Goal: Find specific page/section: Find specific page/section

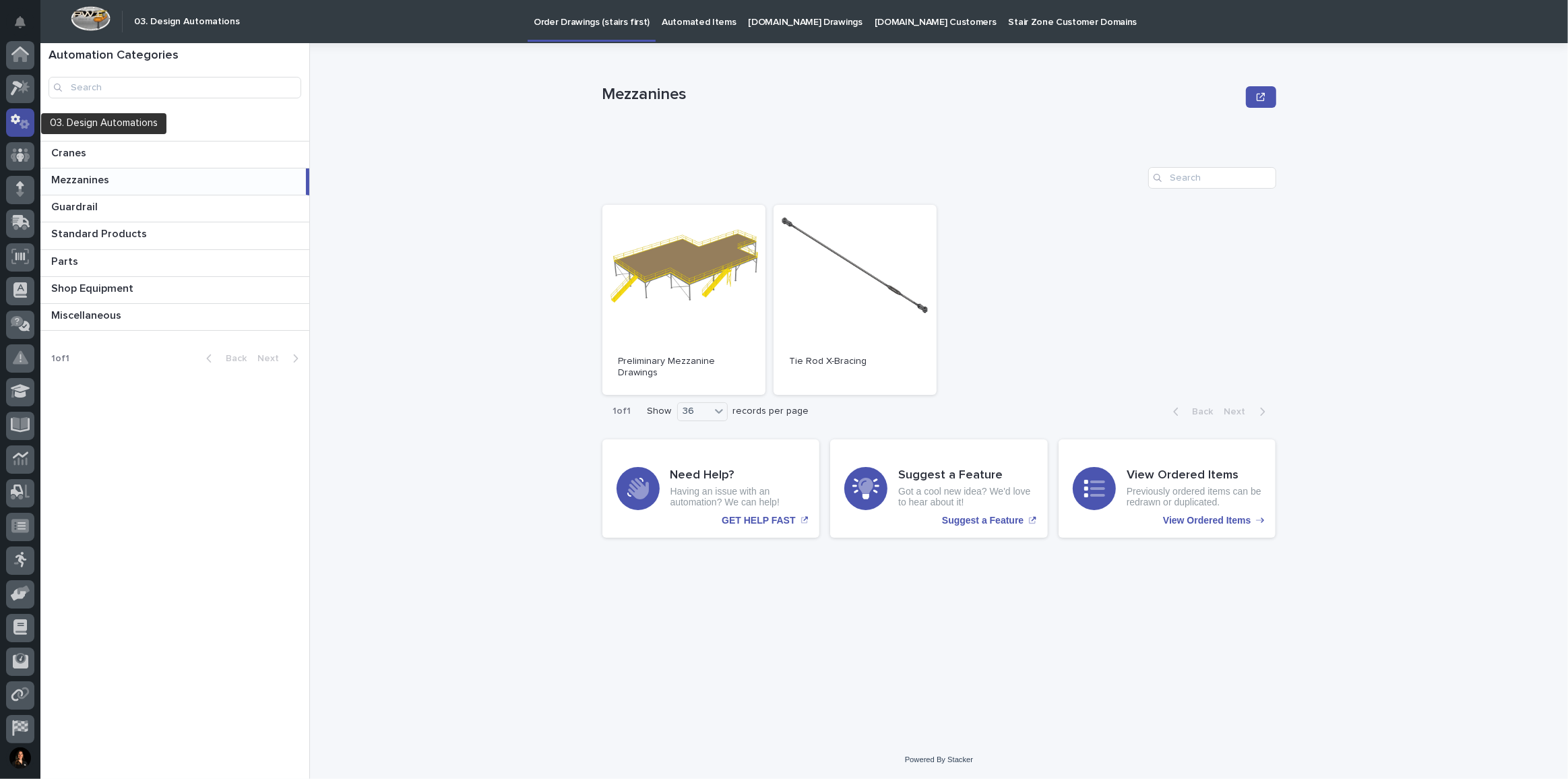
click at [22, 127] on icon at bounding box center [24, 125] width 10 height 10
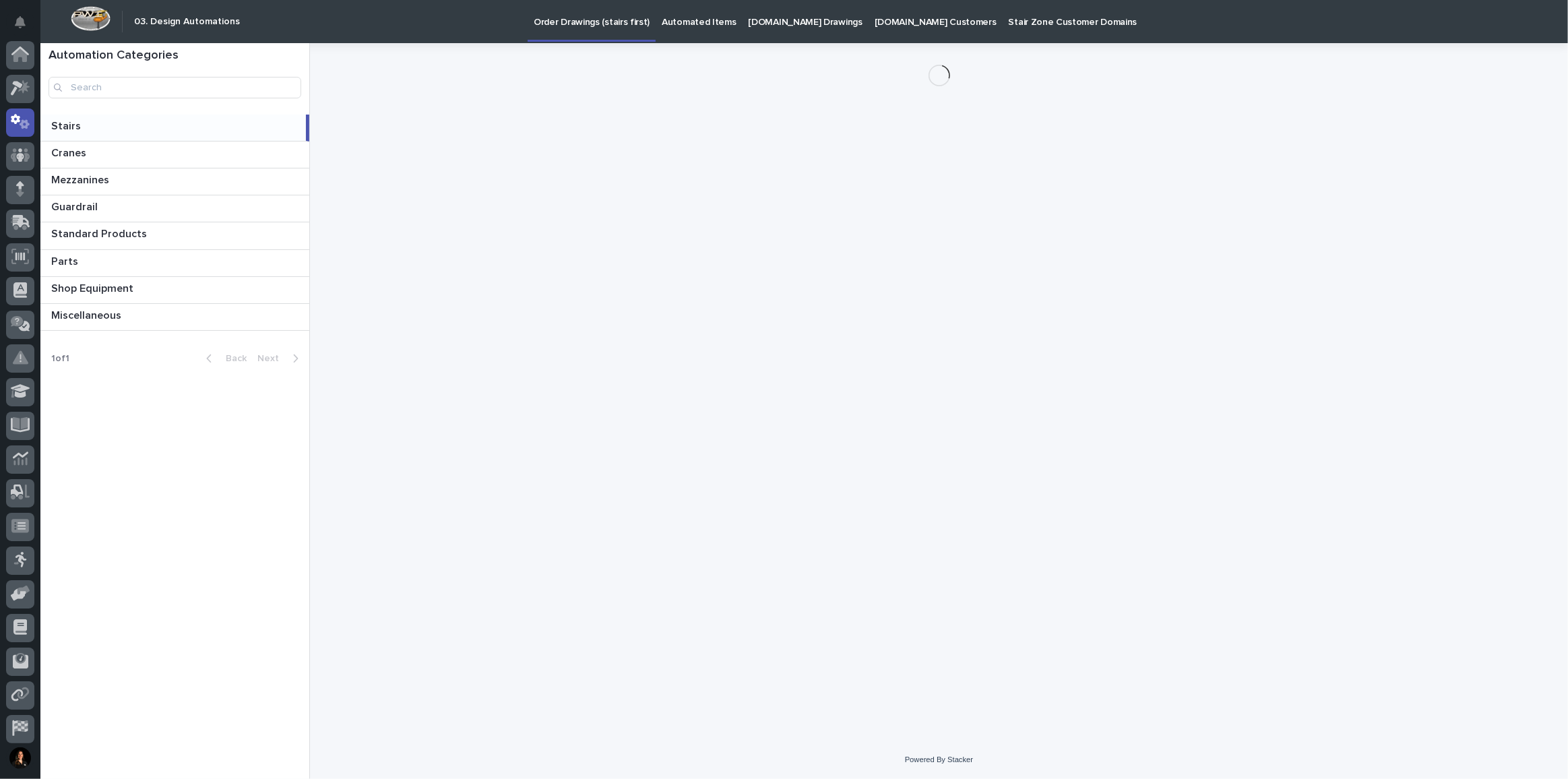
scroll to position [67, 0]
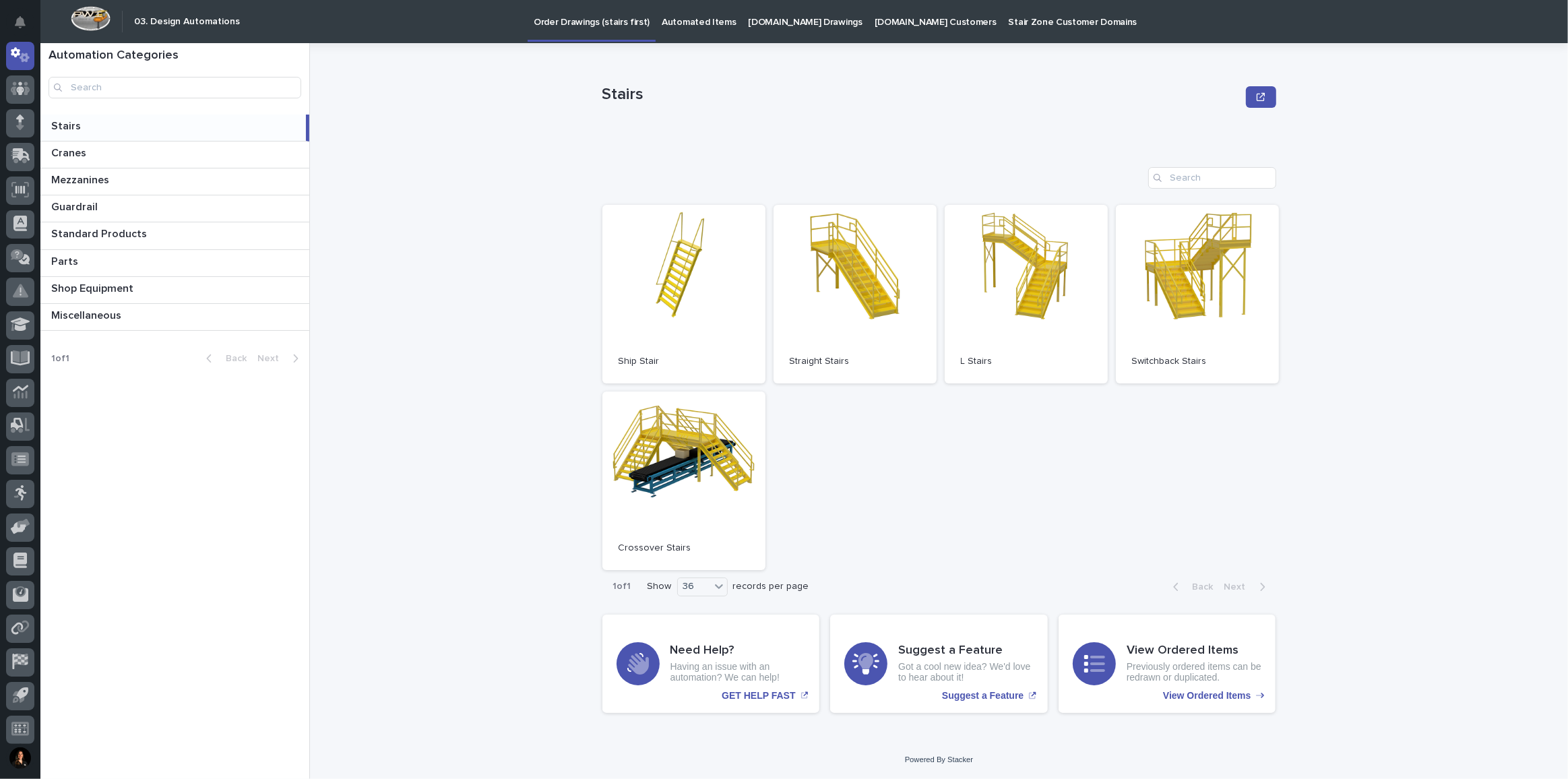
click at [772, 33] on link "[DOMAIN_NAME] Drawings" at bounding box center [806, 21] width 126 height 42
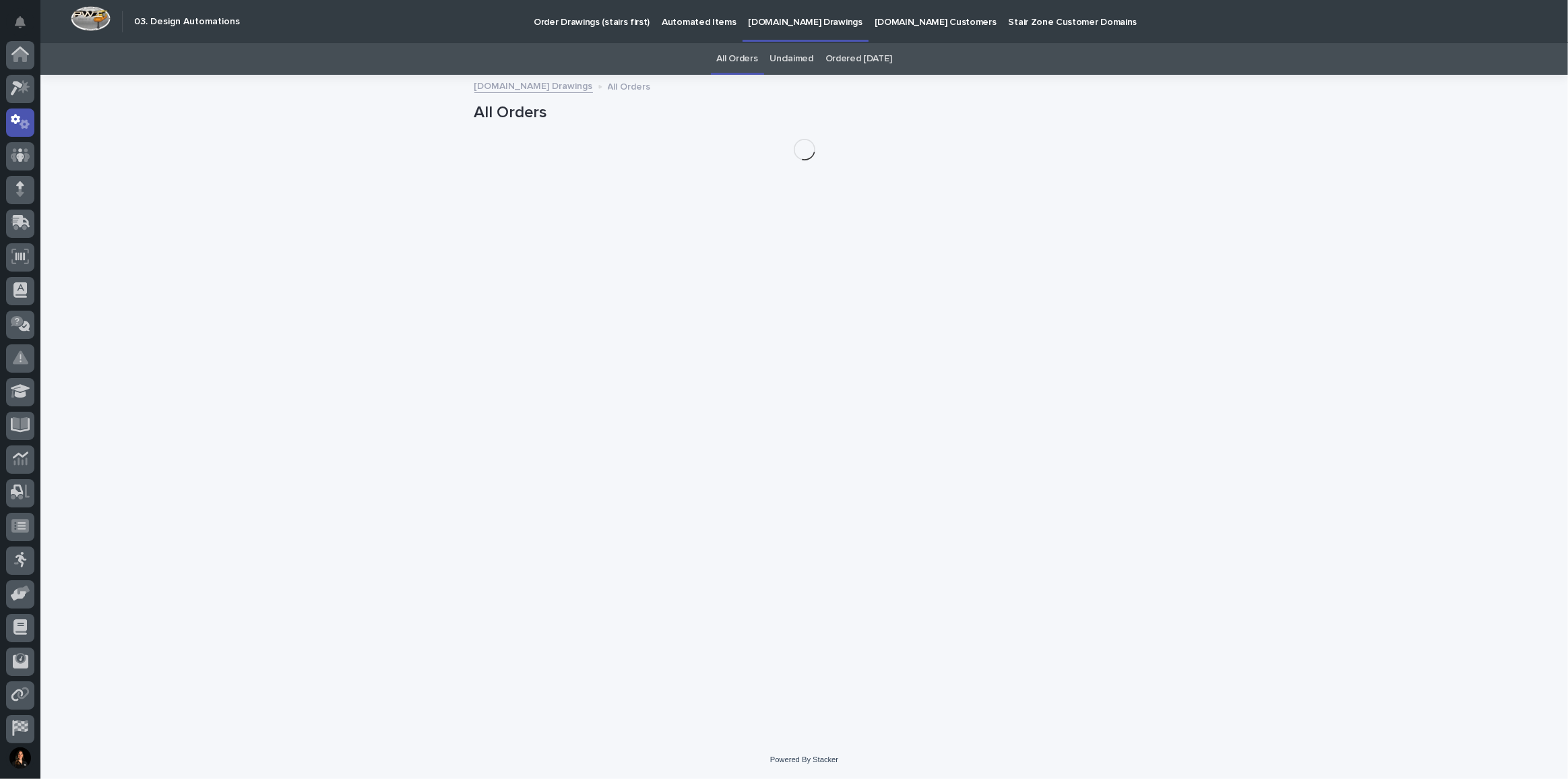
scroll to position [67, 0]
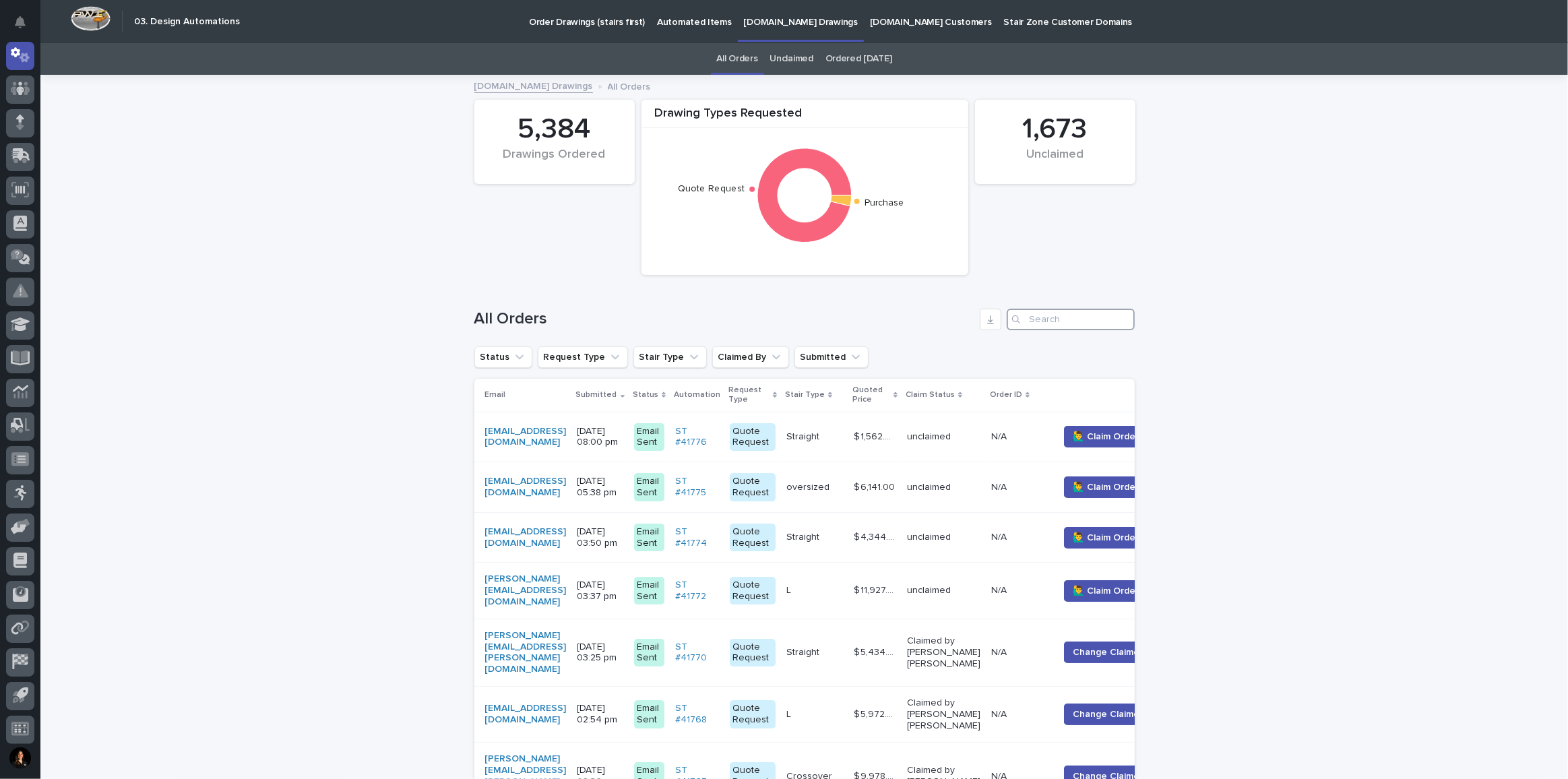
click at [1060, 310] on input "Search" at bounding box center [1070, 320] width 128 height 22
paste input "[PERSON_NAME][EMAIL_ADDRESS][DOMAIN_NAME]"
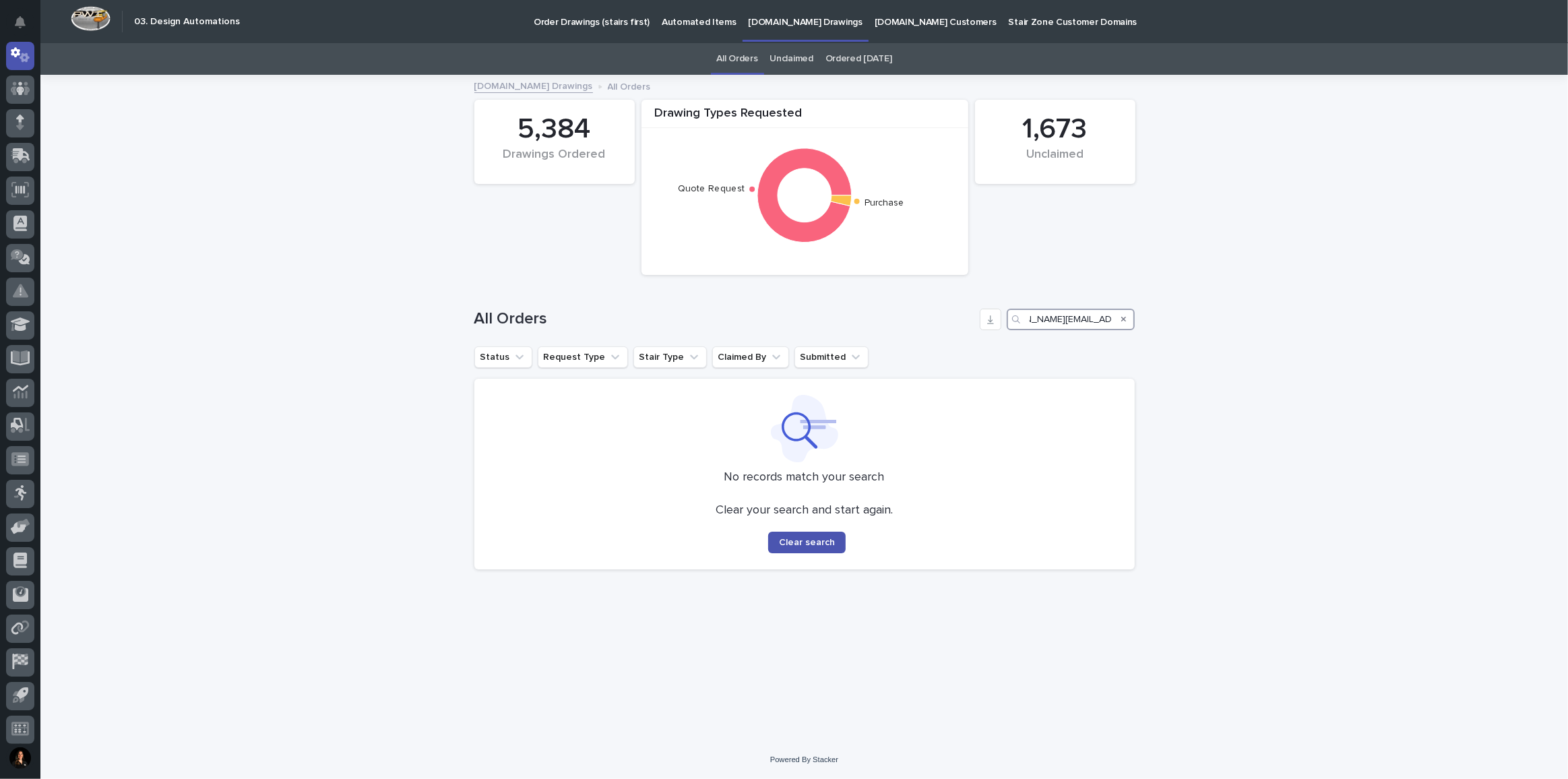
type input "[PERSON_NAME][EMAIL_ADDRESS][DOMAIN_NAME]"
